Goal: Find specific page/section: Find specific page/section

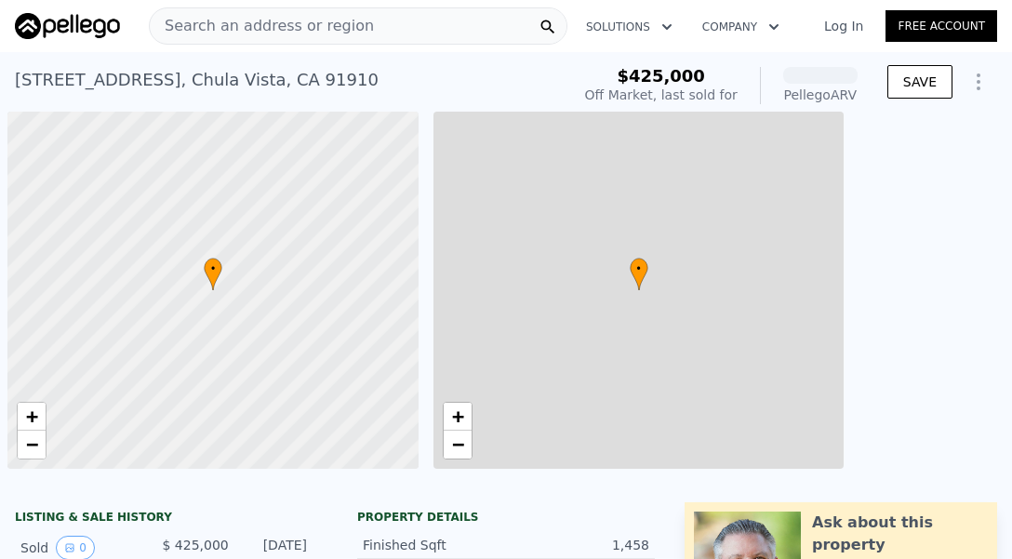
scroll to position [0, 7]
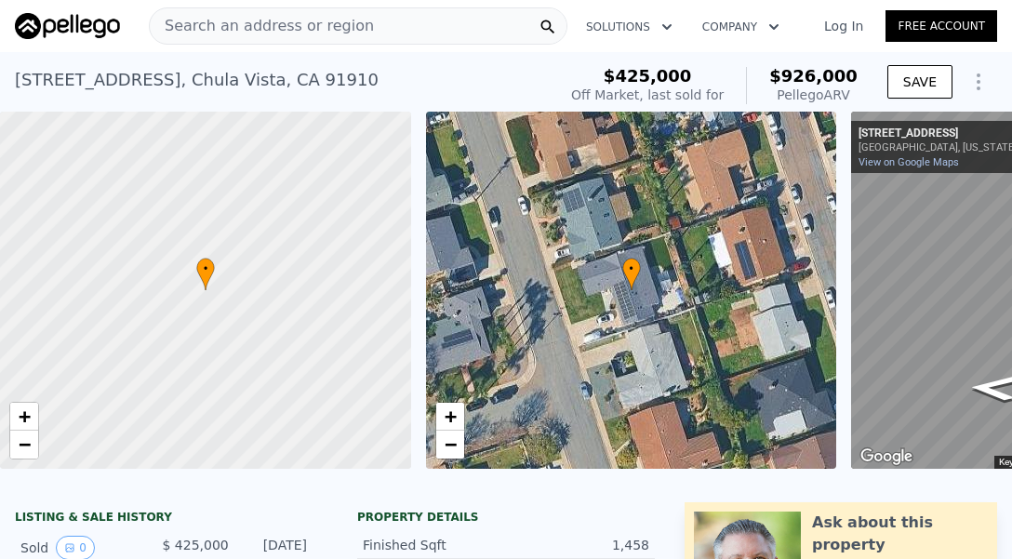
click at [312, 24] on span "Search an address or region" at bounding box center [262, 26] width 224 height 22
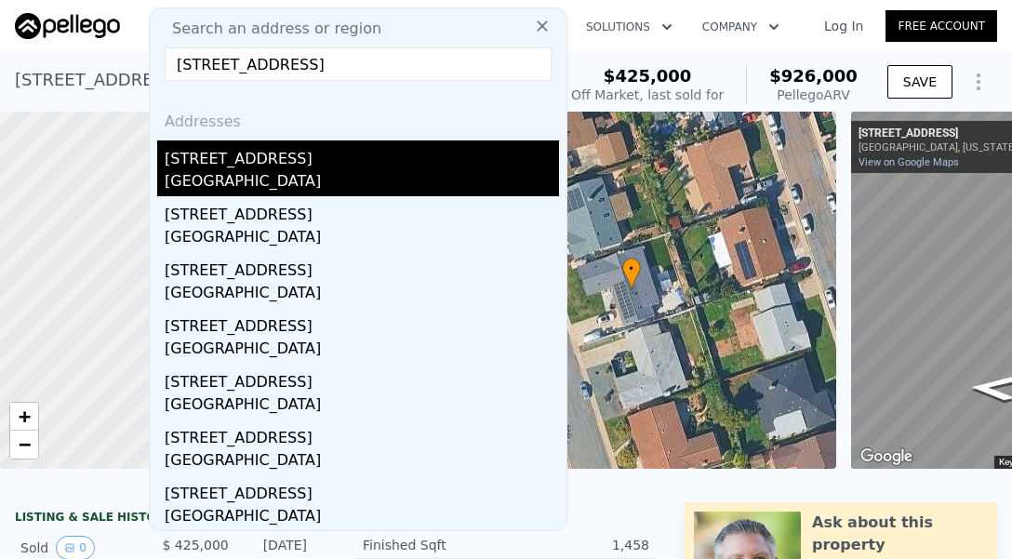
type input "[STREET_ADDRESS]"
click at [296, 158] on div "[STREET_ADDRESS]" at bounding box center [362, 156] width 395 height 30
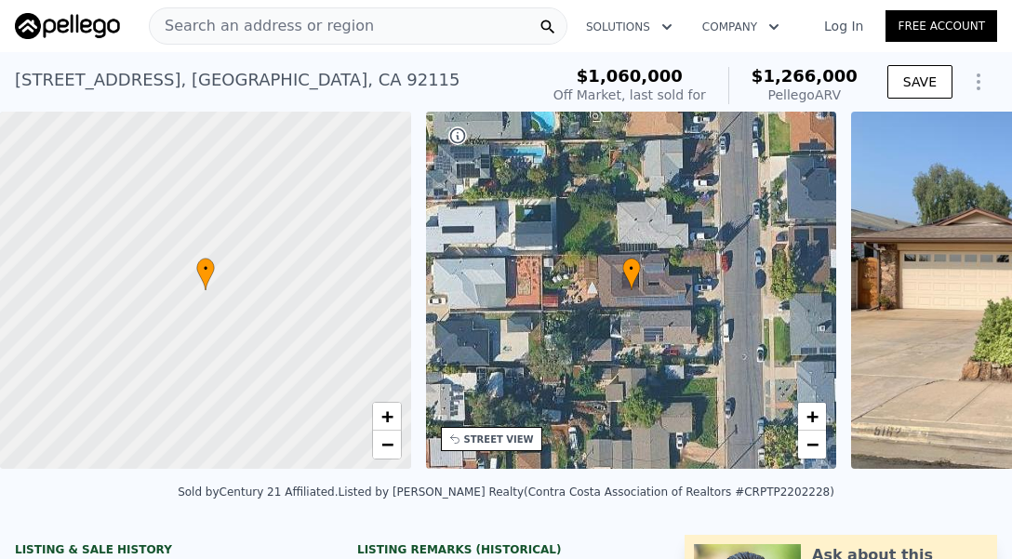
click at [338, 27] on span "Search an address or region" at bounding box center [262, 26] width 224 height 22
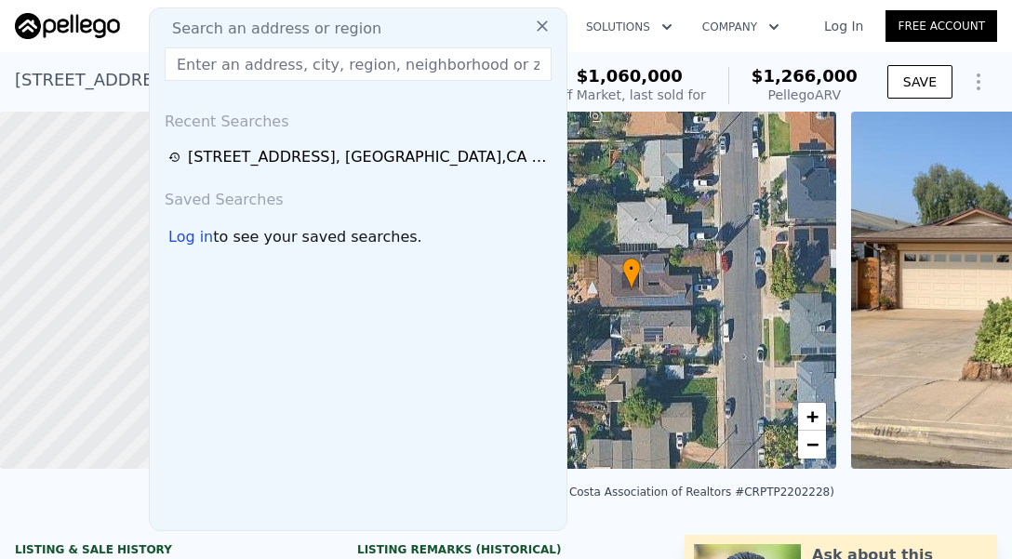
type input "[STREET_ADDRESS]"
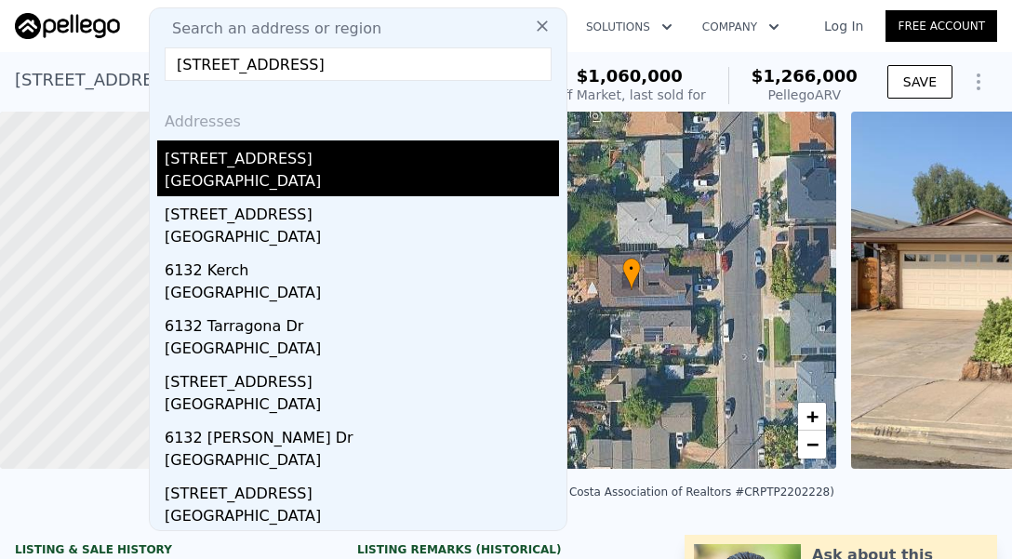
click at [287, 168] on div "[STREET_ADDRESS]" at bounding box center [362, 156] width 395 height 30
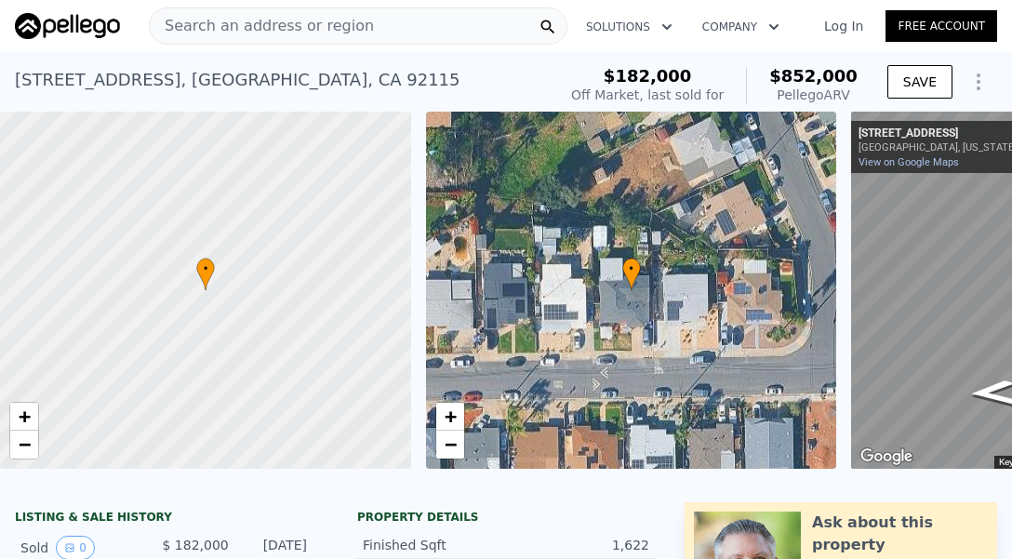
click at [258, 31] on span "Search an address or region" at bounding box center [262, 26] width 224 height 22
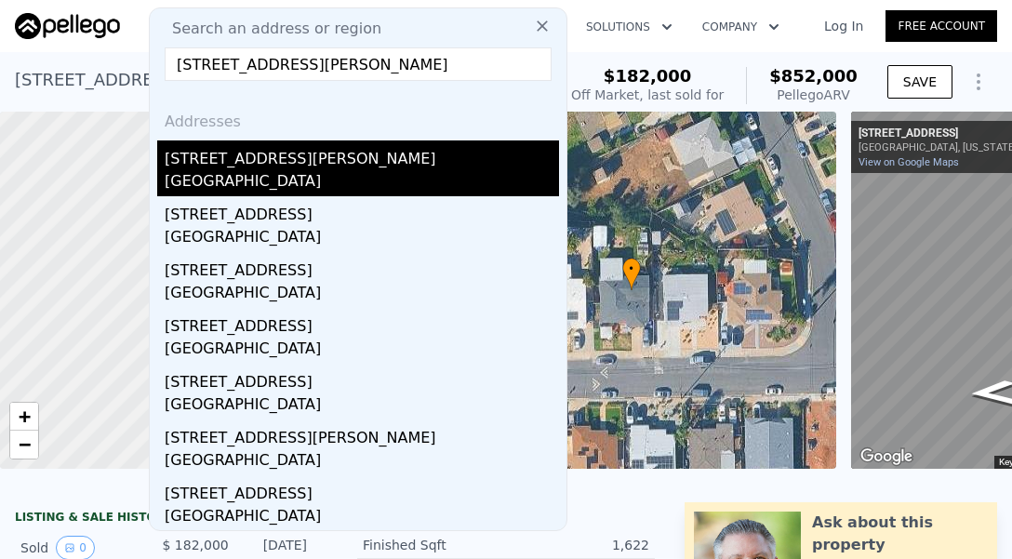
type input "[STREET_ADDRESS][PERSON_NAME]"
click at [243, 153] on div "[STREET_ADDRESS][PERSON_NAME]" at bounding box center [362, 156] width 395 height 30
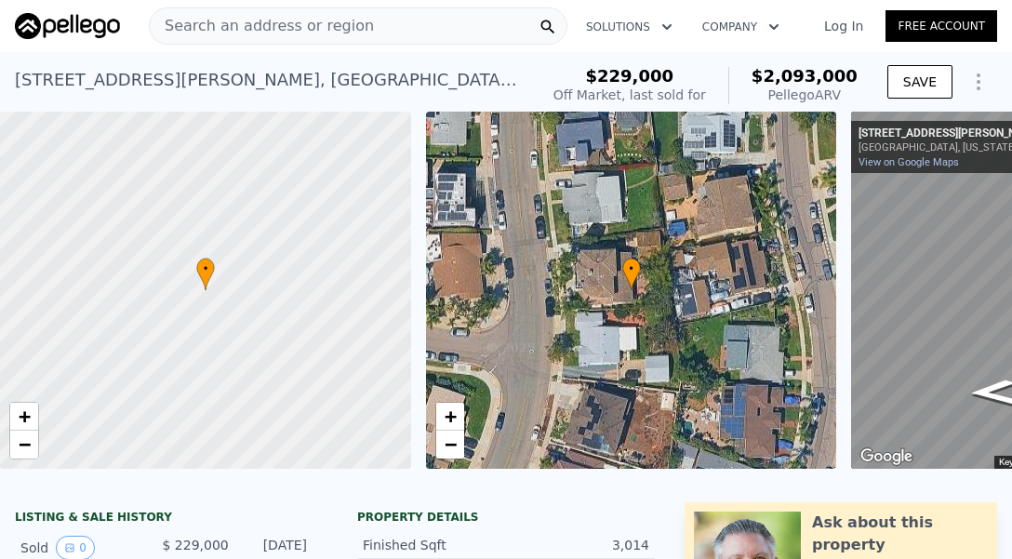
click at [307, 29] on span "Search an address or region" at bounding box center [262, 26] width 224 height 22
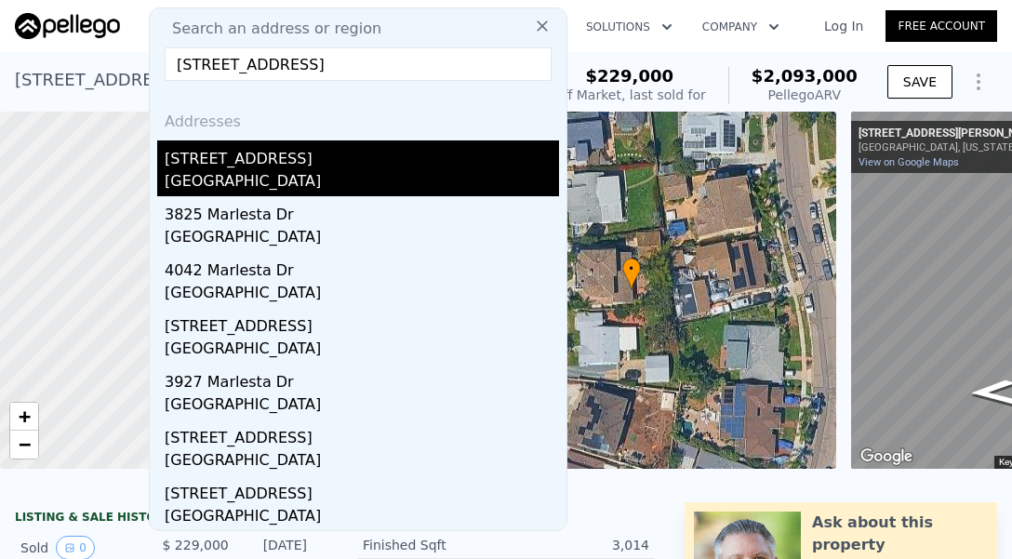
type input "[STREET_ADDRESS]"
click at [345, 157] on div "[STREET_ADDRESS]" at bounding box center [362, 156] width 395 height 30
